Goal: Check status: Check status

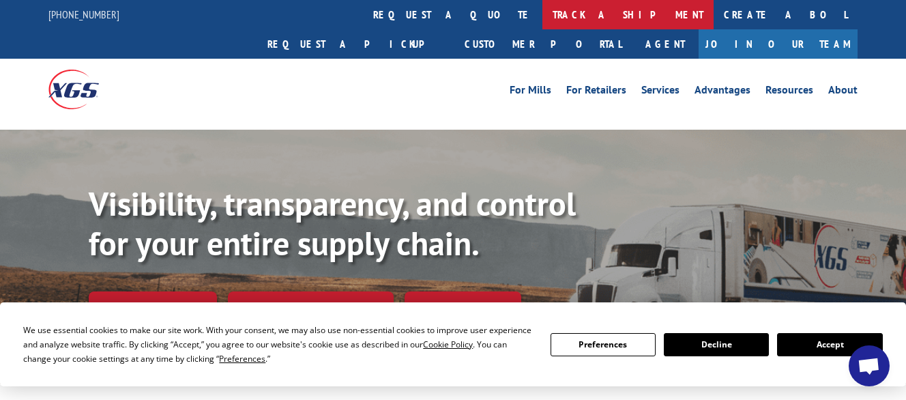
click at [542, 12] on link "track a shipment" at bounding box center [627, 14] width 171 height 29
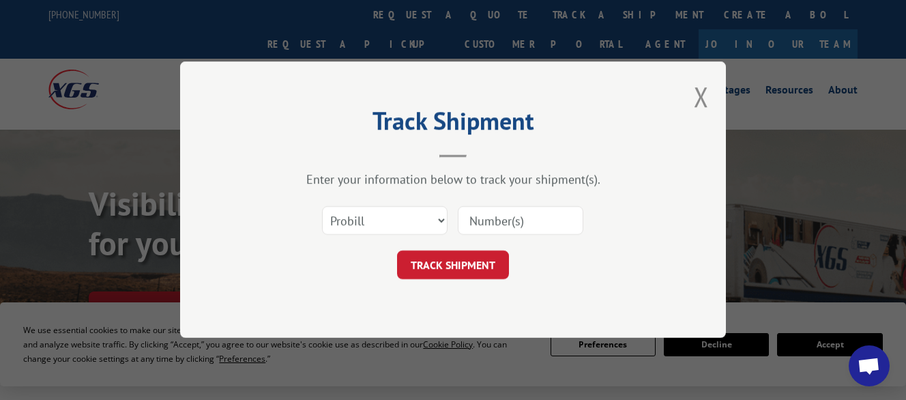
click at [486, 222] on input at bounding box center [520, 221] width 125 height 29
paste input "17562573"
type input "17562573"
click at [447, 264] on button "TRACK SHIPMENT" at bounding box center [453, 265] width 112 height 29
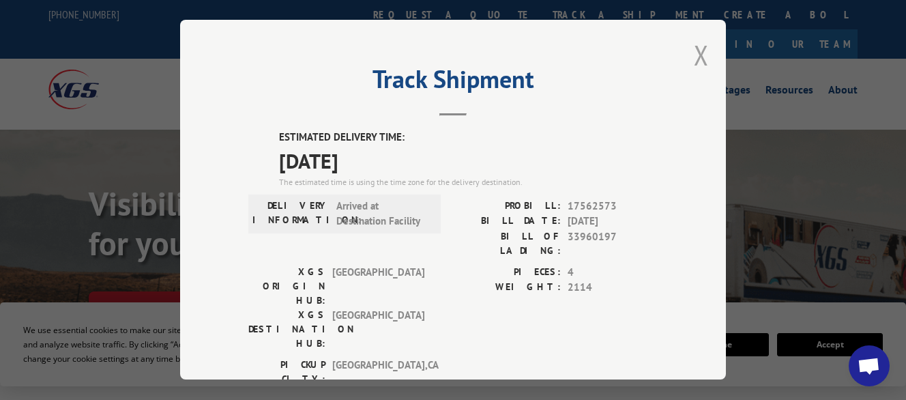
click at [693, 48] on button "Close modal" at bounding box center [700, 55] width 15 height 36
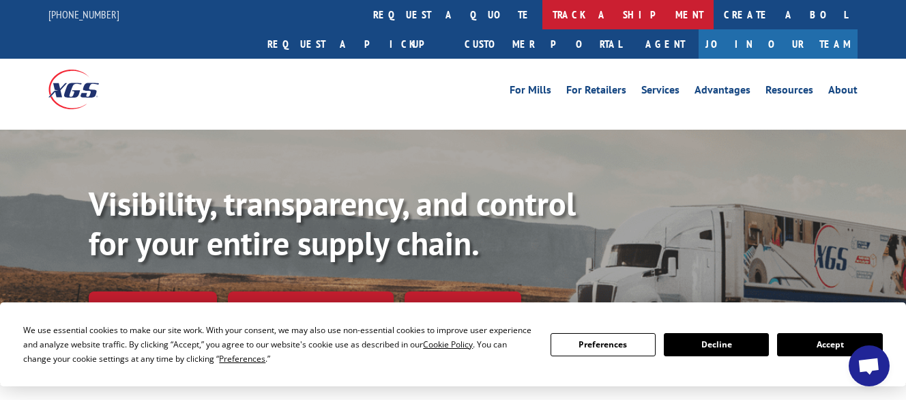
click at [542, 14] on link "track a shipment" at bounding box center [627, 14] width 171 height 29
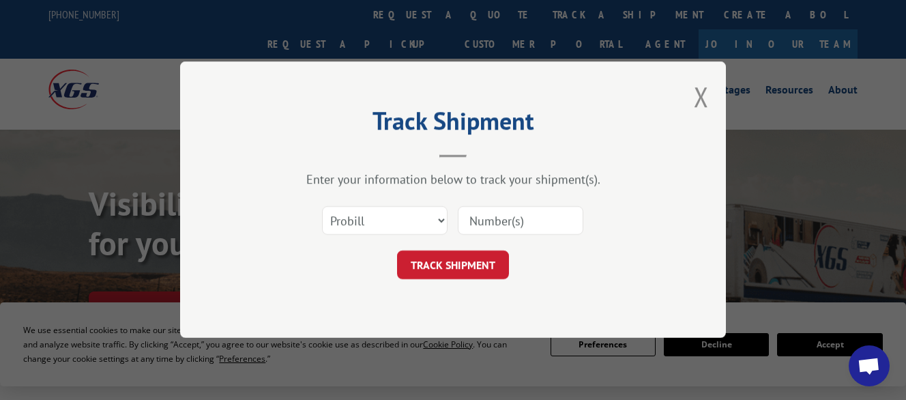
click at [483, 220] on input at bounding box center [520, 221] width 125 height 29
paste input "17562573"
type input "17562573"
click at [432, 267] on button "TRACK SHIPMENT" at bounding box center [453, 265] width 112 height 29
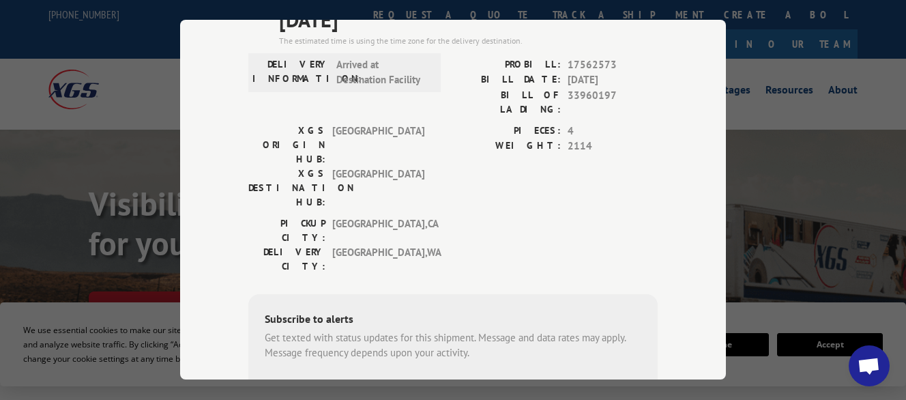
scroll to position [221, 0]
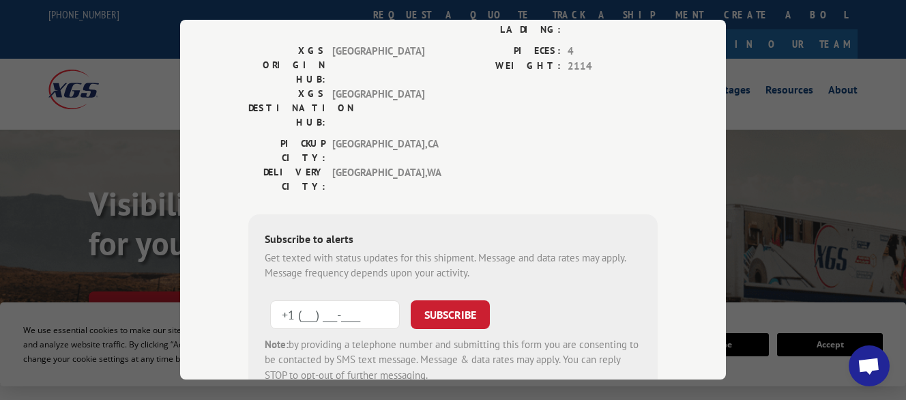
click at [298, 300] on input "+1 (___) ___-____" at bounding box center [335, 314] width 130 height 29
type input "[PHONE_NUMBER]"
click at [447, 300] on button "SUBSCRIBE" at bounding box center [449, 314] width 79 height 29
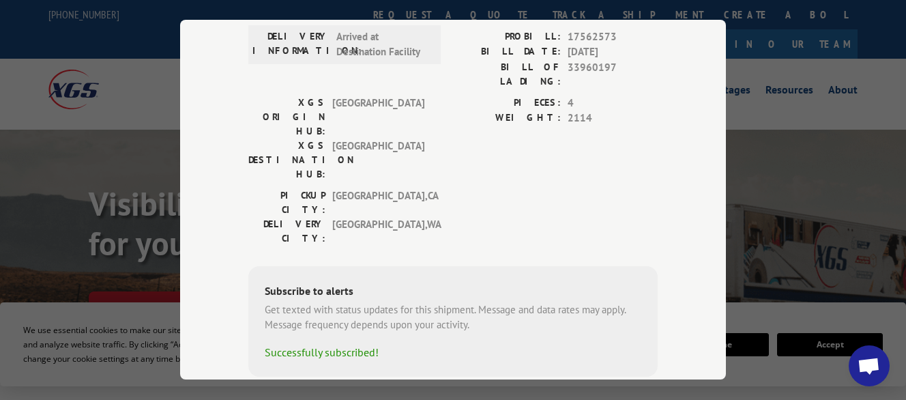
scroll to position [0, 0]
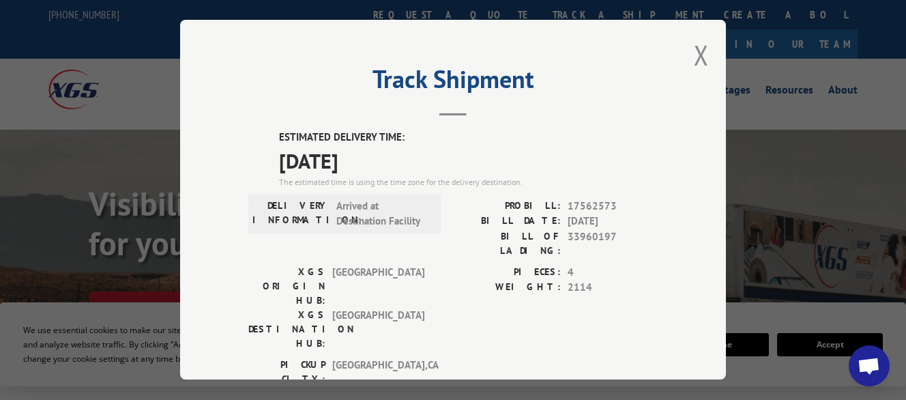
click at [693, 46] on button "Close modal" at bounding box center [700, 55] width 15 height 36
